Goal: Transaction & Acquisition: Obtain resource

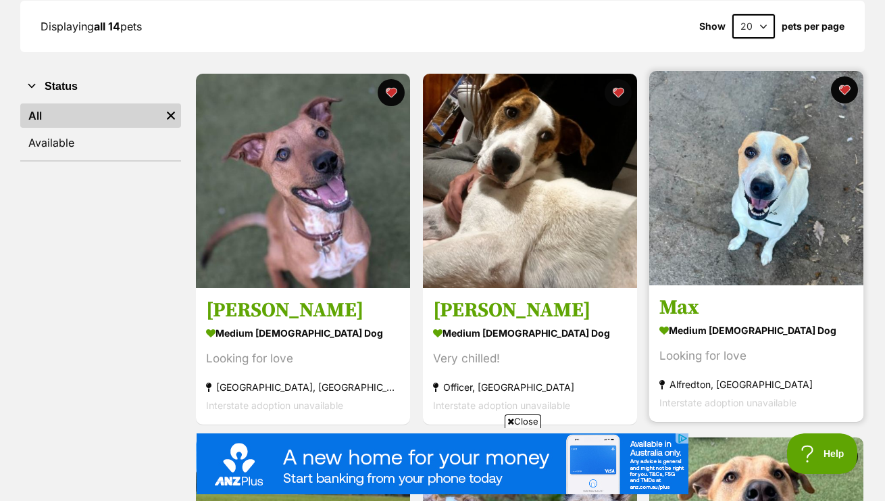
click at [711, 217] on img at bounding box center [756, 178] width 214 height 214
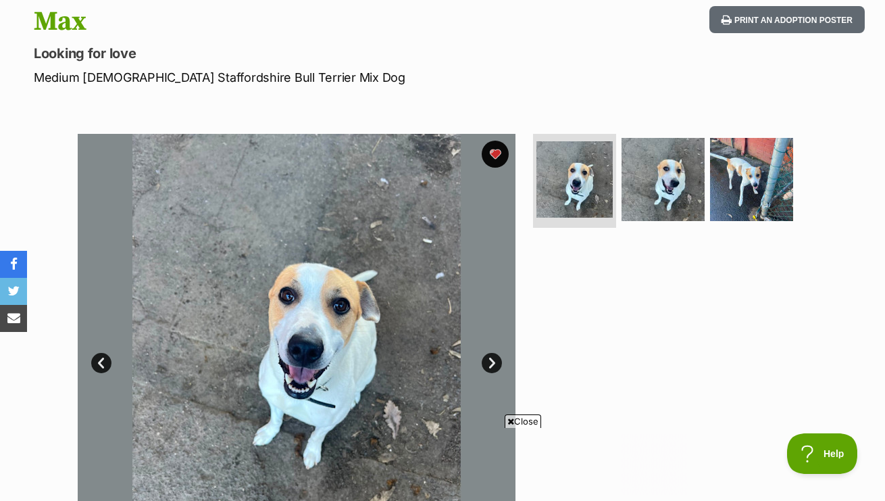
click at [495, 363] on link "Next" at bounding box center [492, 363] width 20 height 20
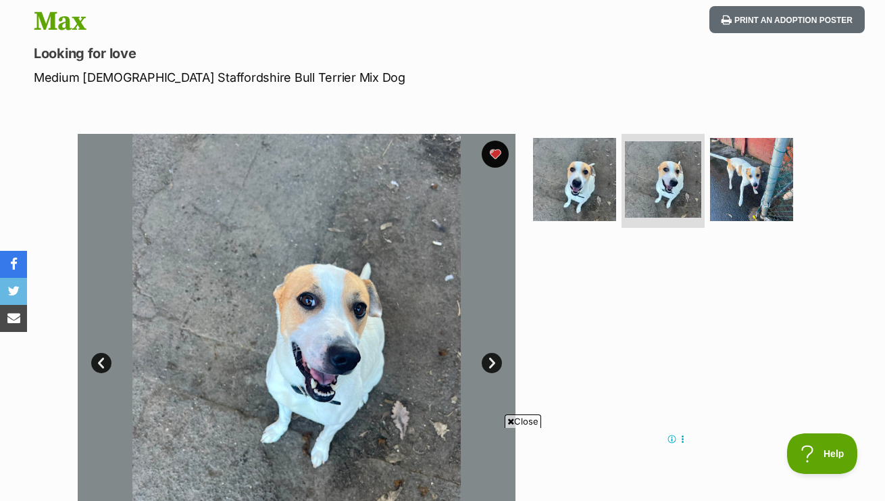
click at [495, 363] on link "Next" at bounding box center [492, 363] width 20 height 20
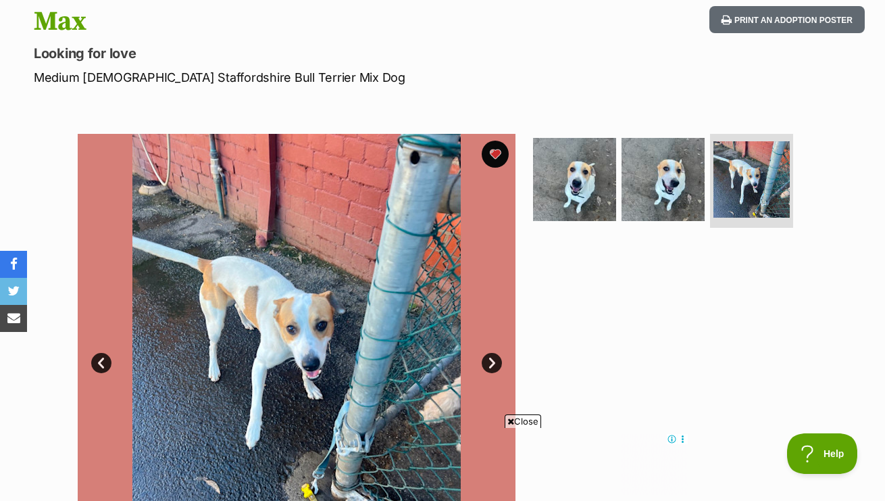
click at [495, 363] on link "Next" at bounding box center [492, 363] width 20 height 20
